Goal: Browse casually

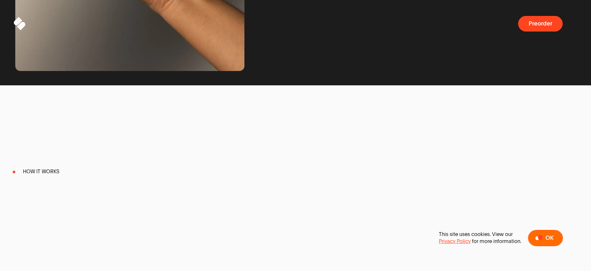
click at [541, 237] on span at bounding box center [546, 238] width 34 height 16
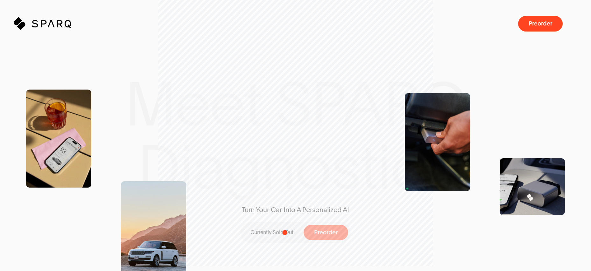
click at [285, 232] on p "Currently Sold Out" at bounding box center [272, 232] width 43 height 7
